Goal: Check status: Check status

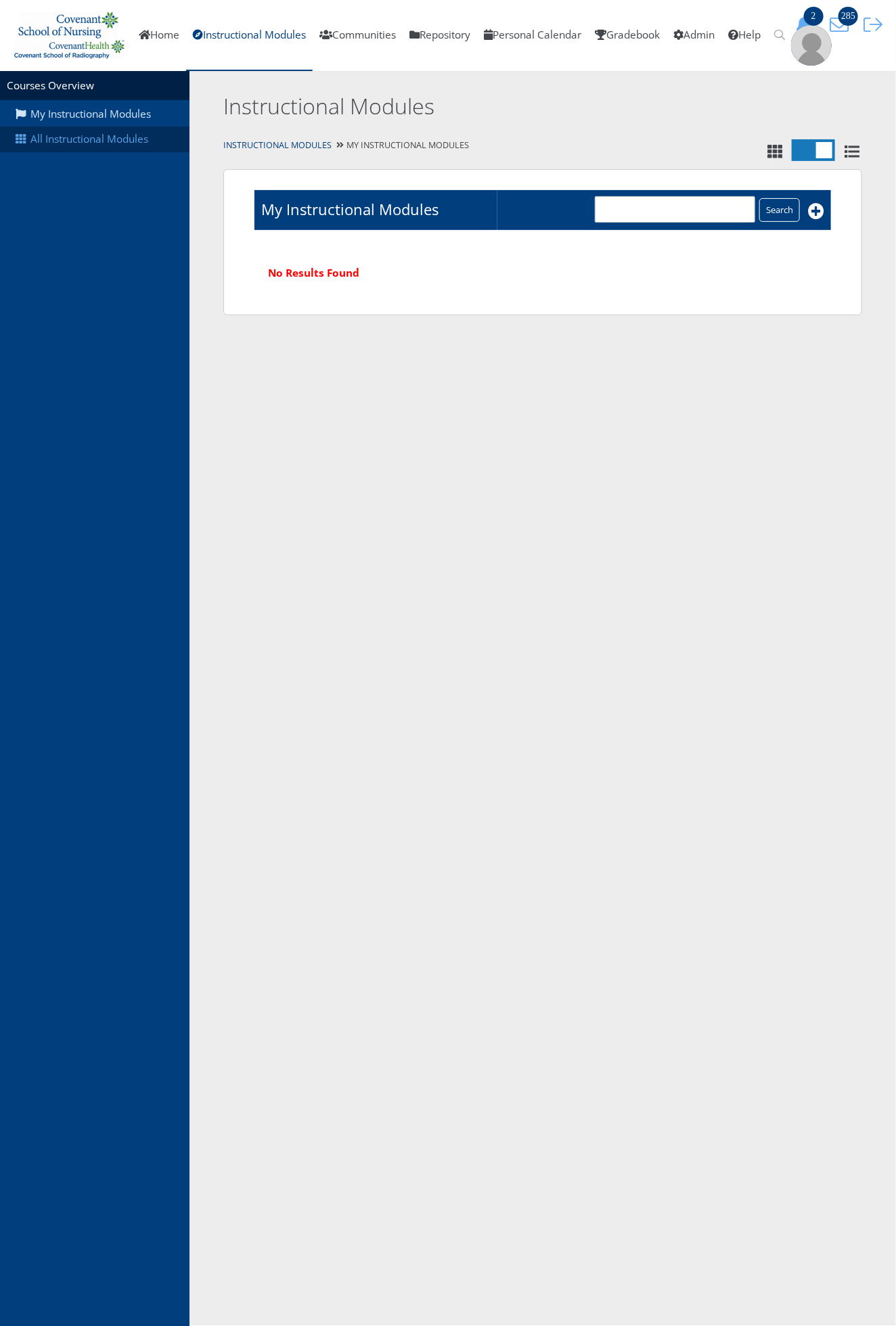
click at [130, 138] on link "All Instructional Modules" at bounding box center [95, 139] width 190 height 25
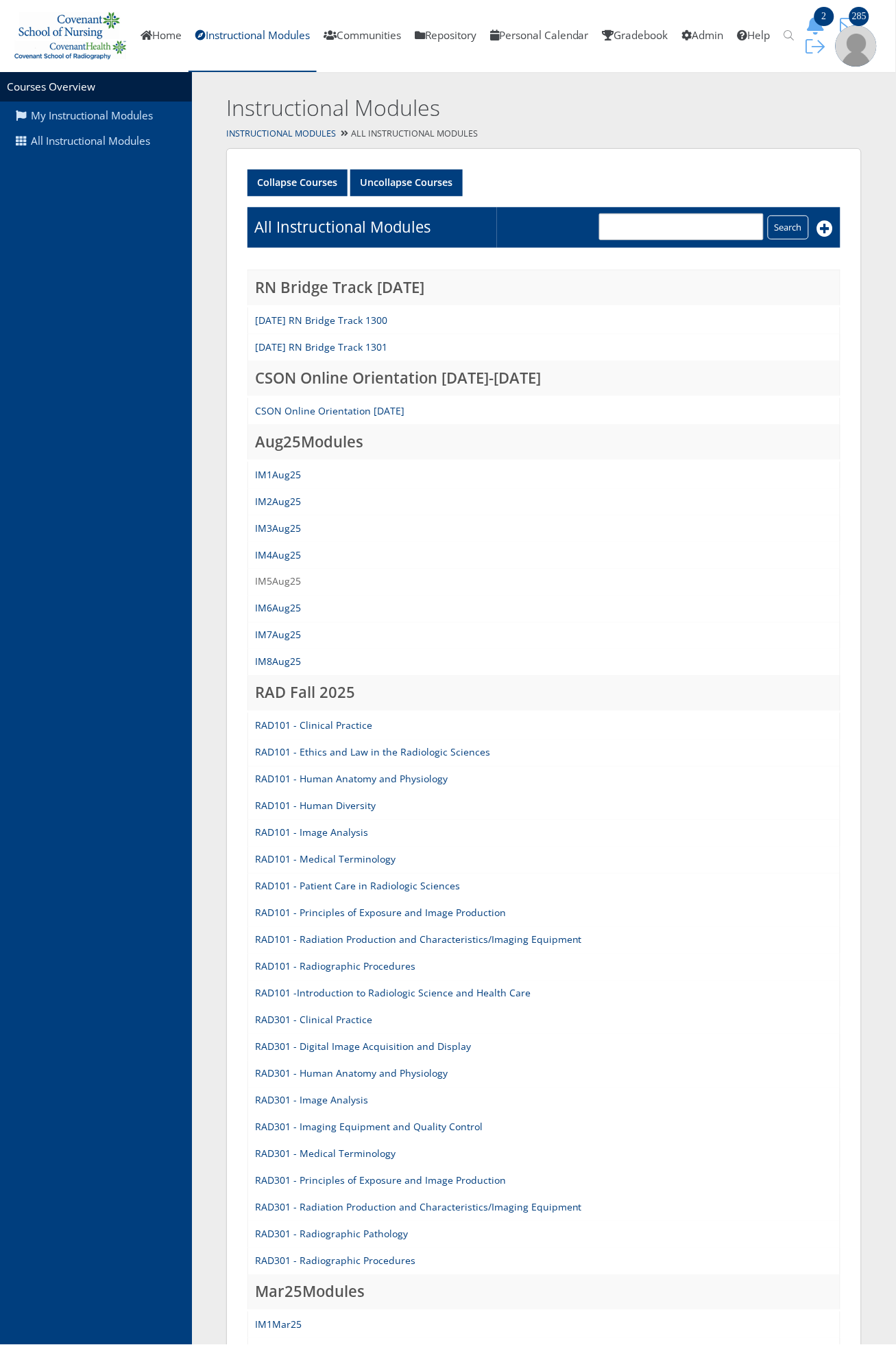
click at [265, 588] on link "IM5Aug25" at bounding box center [278, 582] width 46 height 13
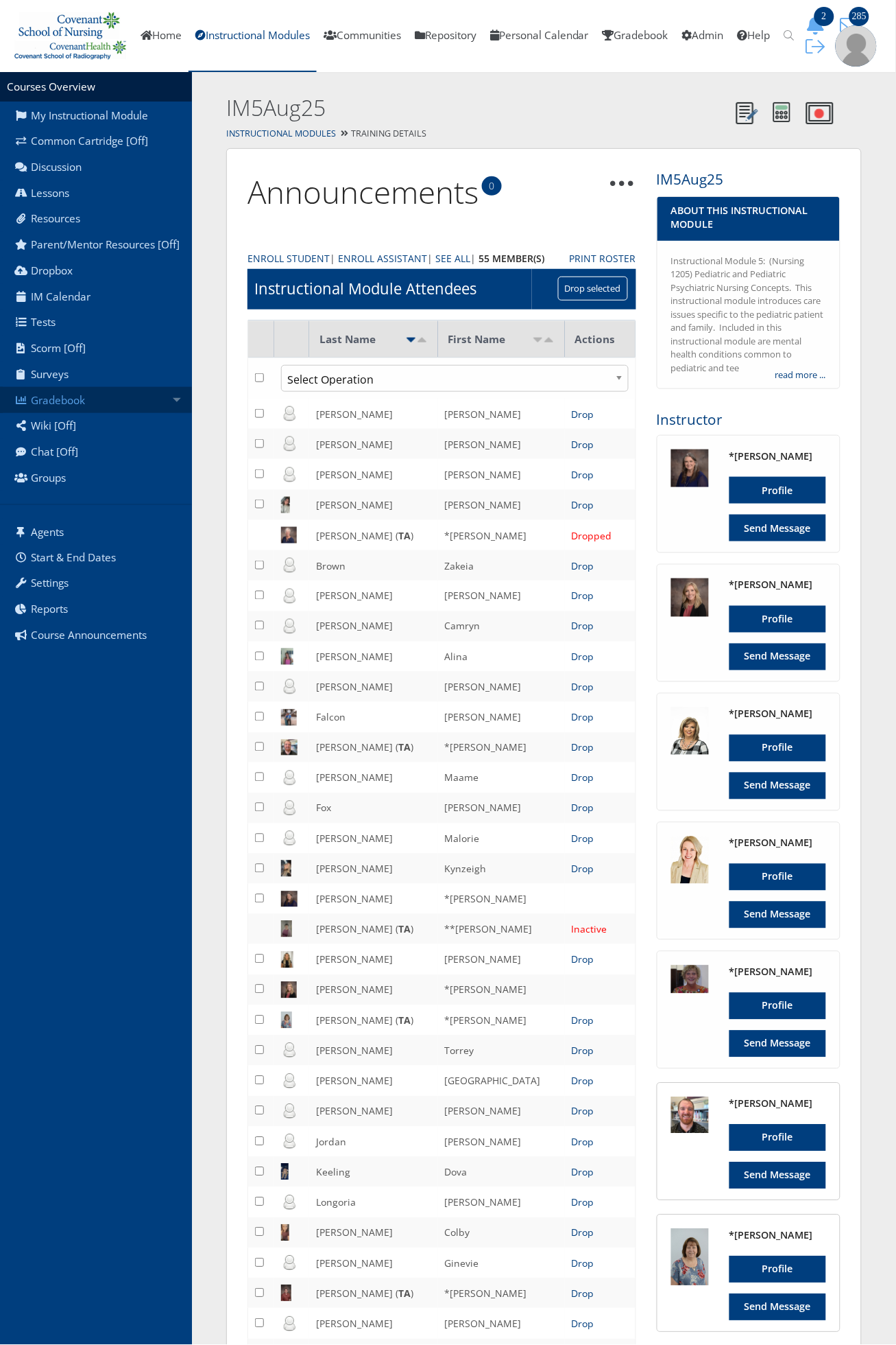
click at [65, 403] on link "Gradebook" at bounding box center [96, 399] width 192 height 26
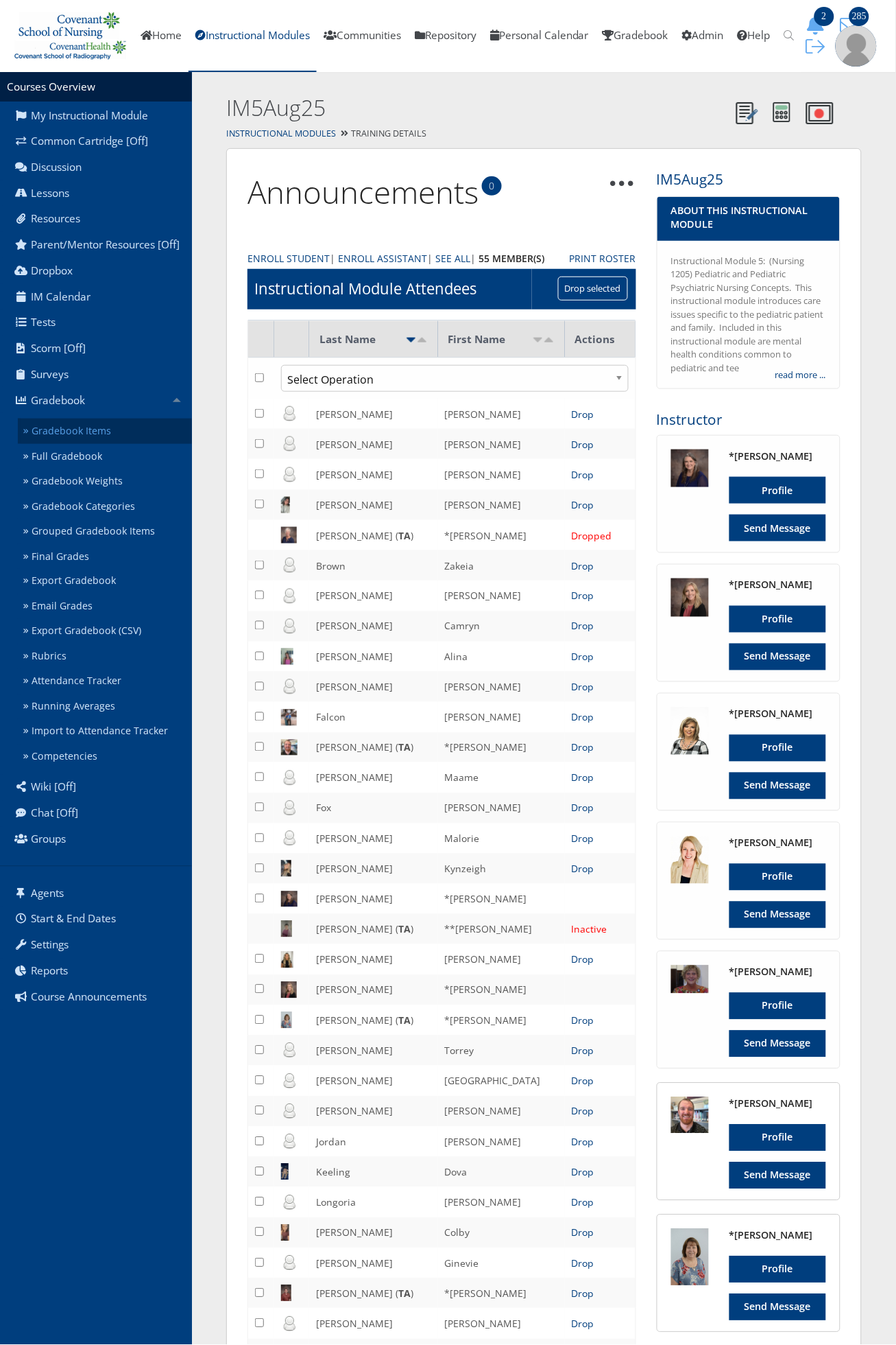
click at [131, 444] on link "Gradebook Items" at bounding box center [105, 431] width 174 height 26
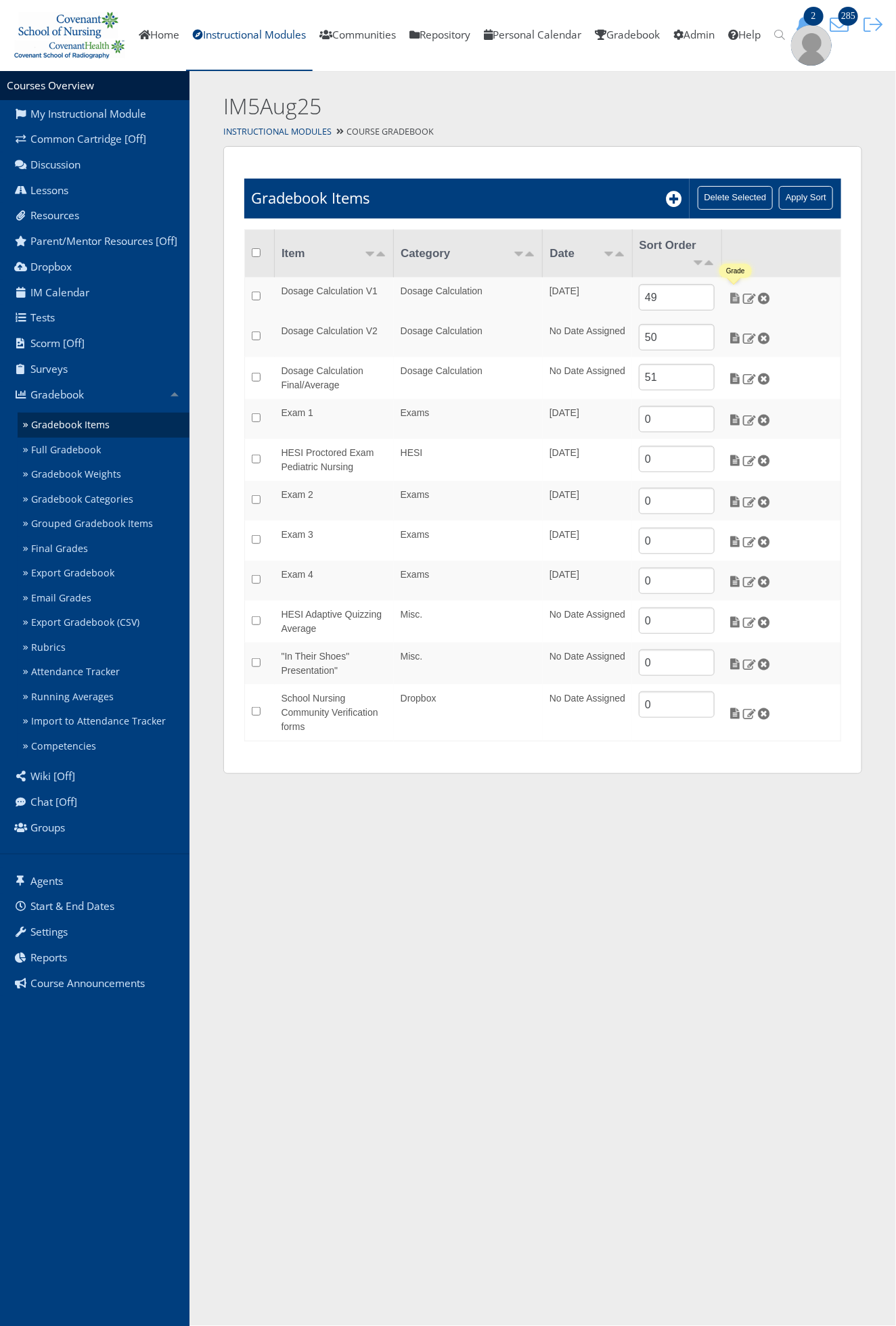
click at [734, 293] on img at bounding box center [734, 298] width 14 height 12
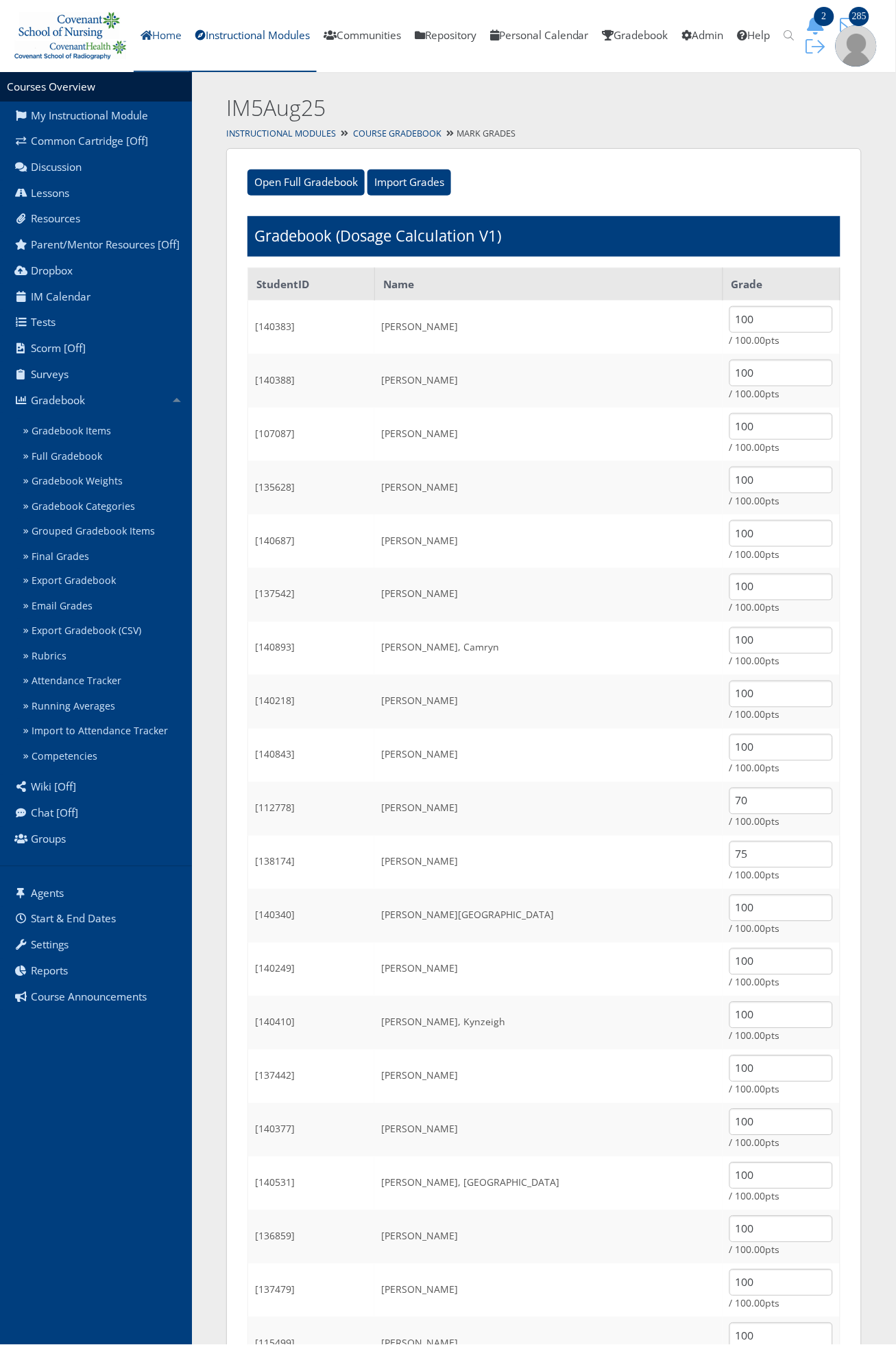
click at [169, 43] on link "Home" at bounding box center [161, 36] width 55 height 72
